Goal: Answer question/provide support

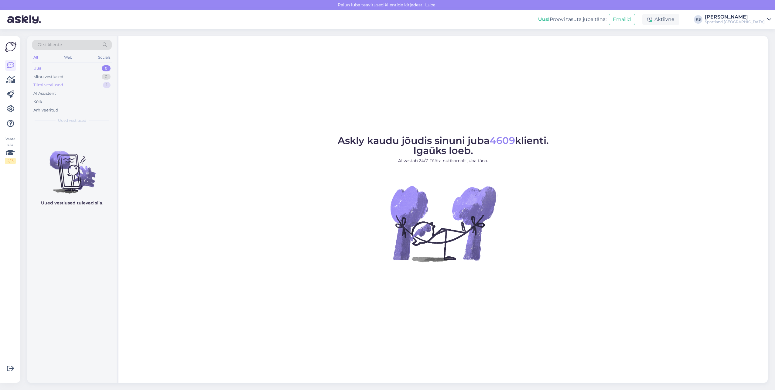
click at [99, 87] on div "Tiimi vestlused 1" at bounding box center [72, 85] width 80 height 9
click at [6, 81] on link at bounding box center [10, 79] width 11 height 11
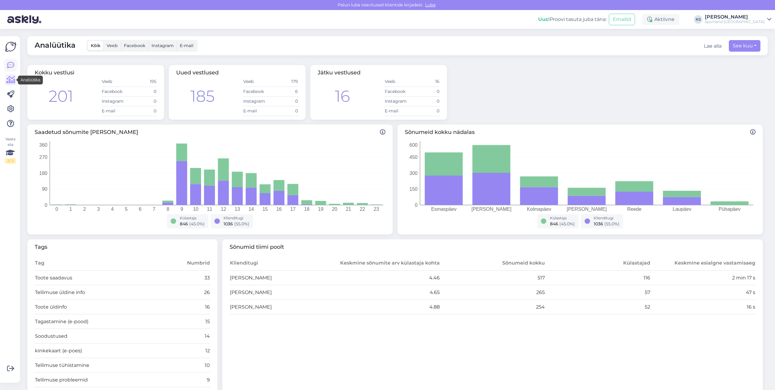
click at [10, 67] on icon at bounding box center [10, 65] width 7 height 7
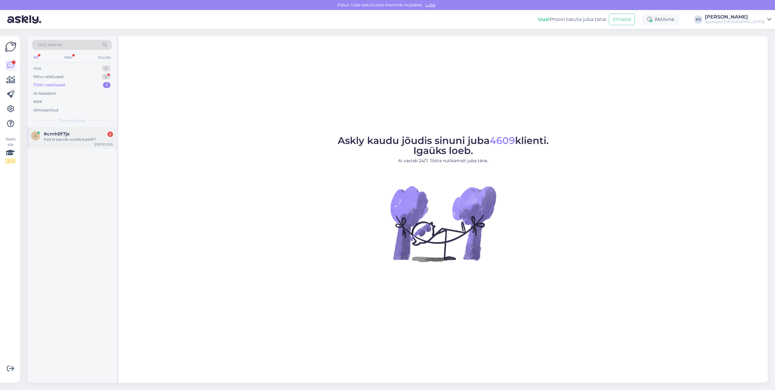
click at [83, 130] on div "c #cmh0f7je 5 Kad ei saa siis uurida kuskilt? Aug 13 15:25" at bounding box center [71, 138] width 89 height 22
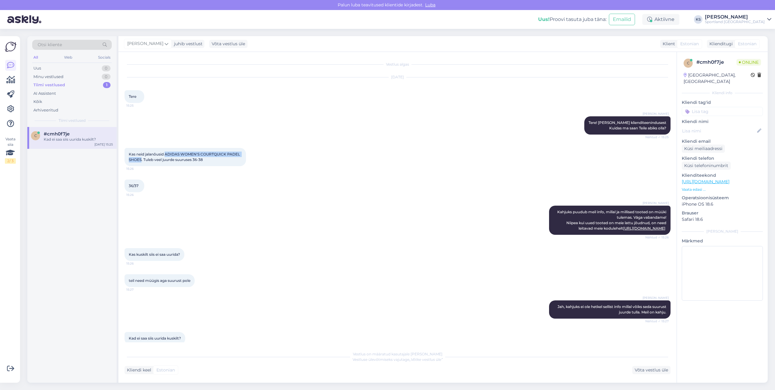
drag, startPoint x: 165, startPoint y: 153, endPoint x: 142, endPoint y: 162, distance: 25.1
click at [142, 162] on div "Kas neid jalanõusid ADIDAS WOMEN'S COURTQUICK PADEL SHOES. Tuleb veel juurde su…" at bounding box center [184, 157] width 121 height 18
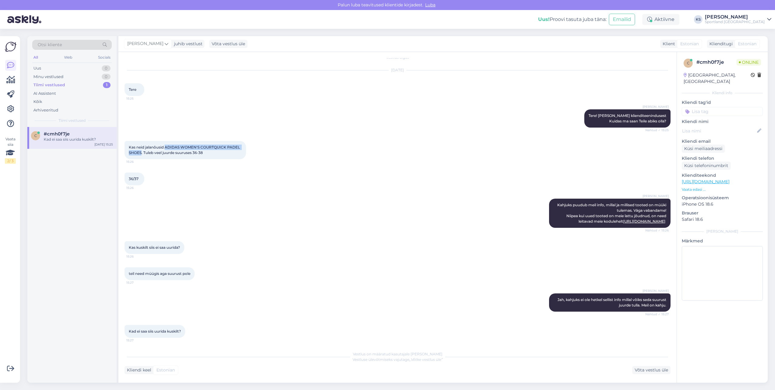
scroll to position [9, 0]
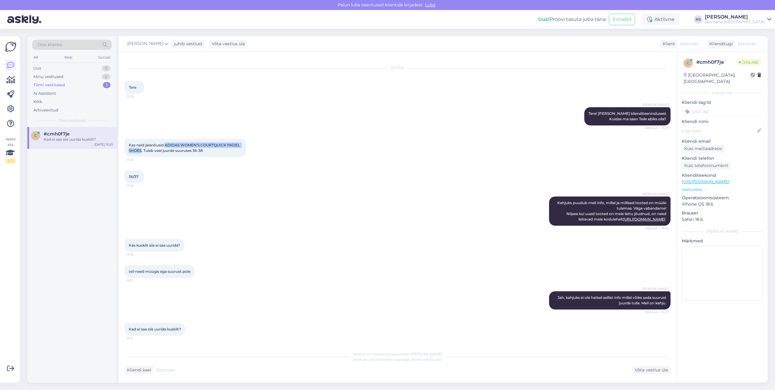
copy span "ADIDAS WOMEN'S COURTQUICK PADEL SHOES"
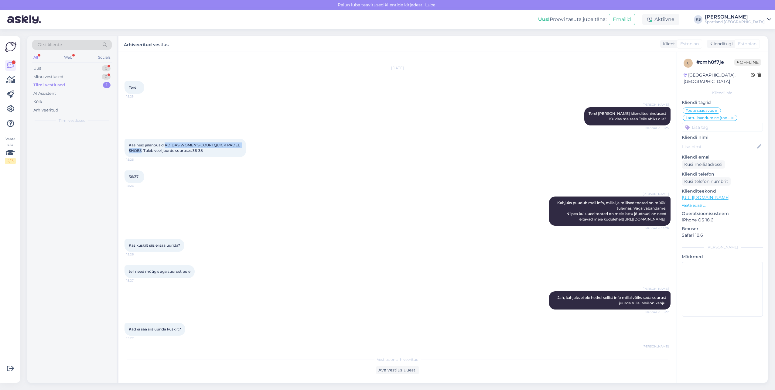
scroll to position [93, 0]
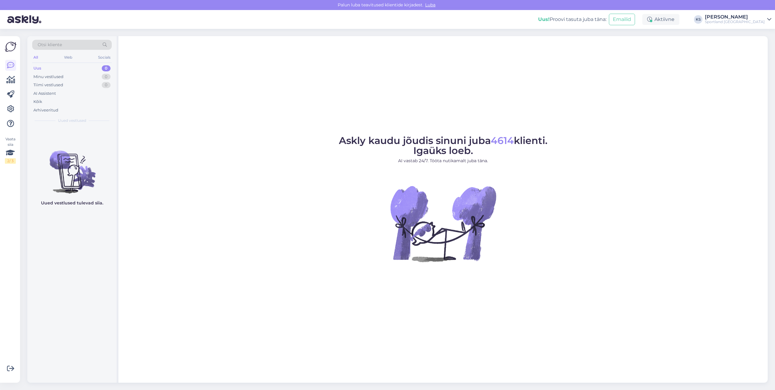
click at [748, 18] on div "[PERSON_NAME]" at bounding box center [735, 17] width 60 height 5
click at [759, 41] on div "Sportland [GEOGRAPHIC_DATA] Ava" at bounding box center [715, 46] width 112 height 13
click at [762, 45] on button "Ava" at bounding box center [759, 46] width 13 height 9
click at [759, 19] on div "[PERSON_NAME]" at bounding box center [735, 17] width 60 height 5
click at [760, 33] on button "Ava" at bounding box center [759, 33] width 13 height 9
